Goal: Communication & Community: Answer question/provide support

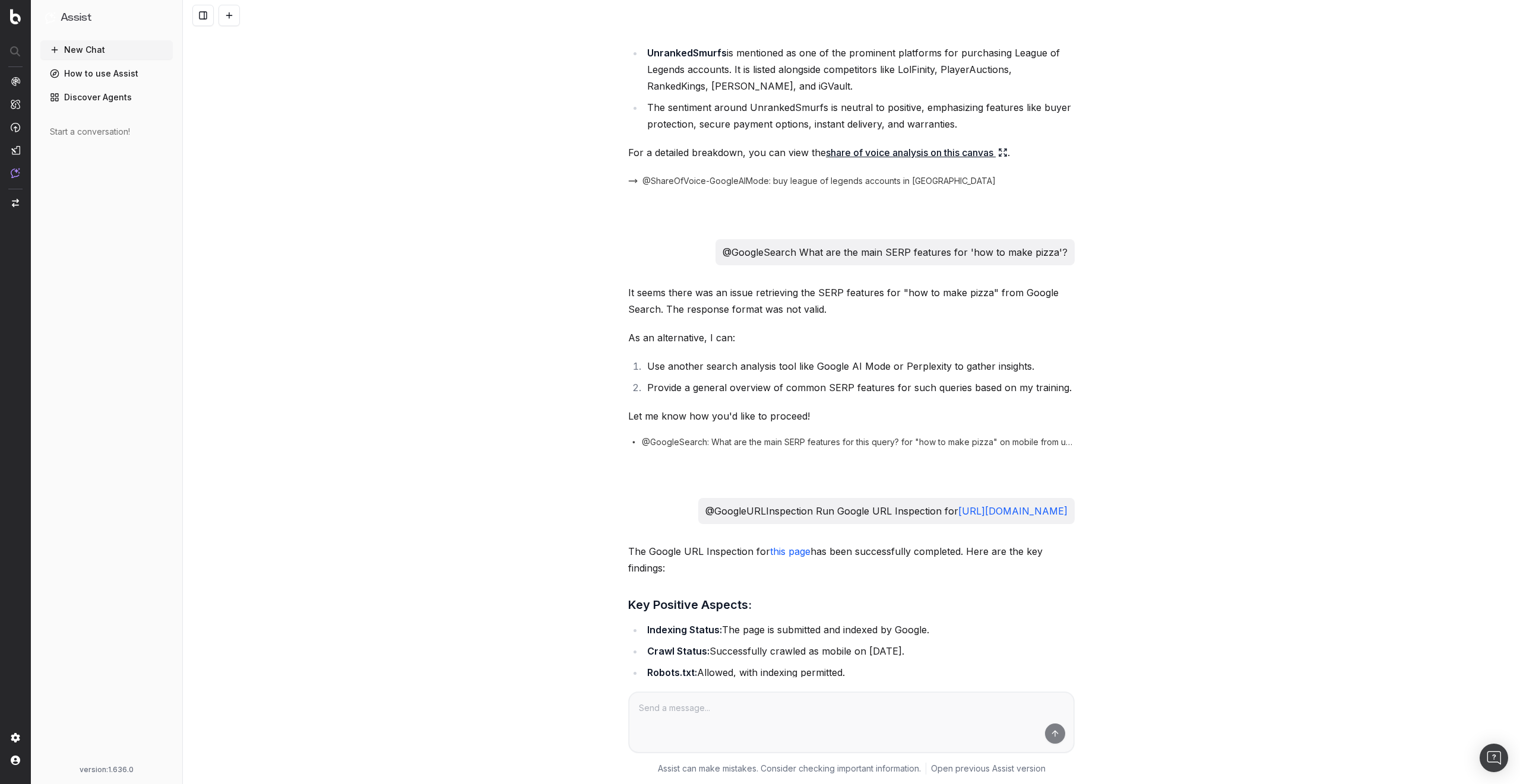
scroll to position [711, 0]
